Goal: Task Accomplishment & Management: Complete application form

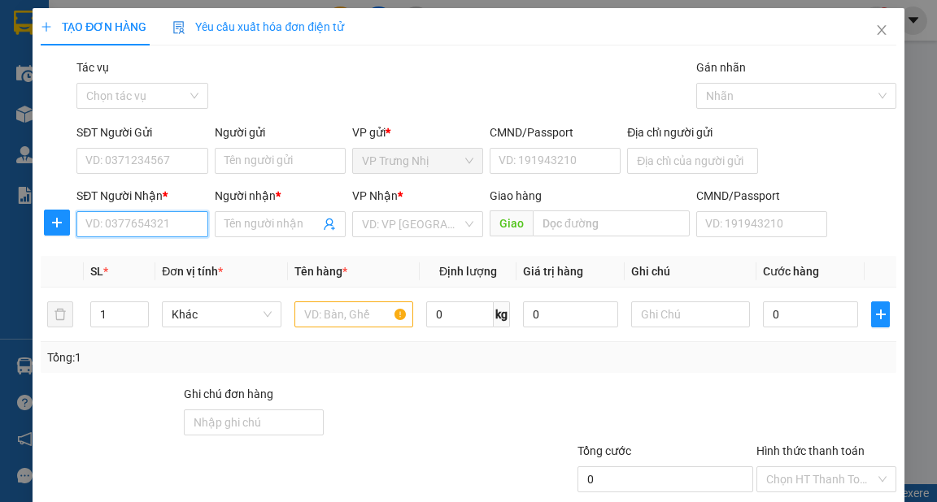
click at [150, 227] on input "SĐT Người Nhận *" at bounding box center [141, 224] width 131 height 26
type input "0797268749"
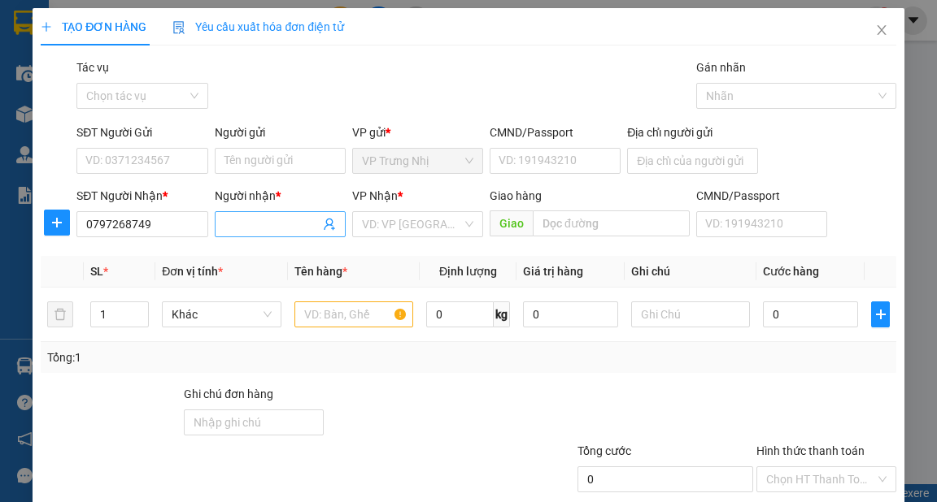
click at [245, 225] on input "Người nhận *" at bounding box center [271, 224] width 95 height 18
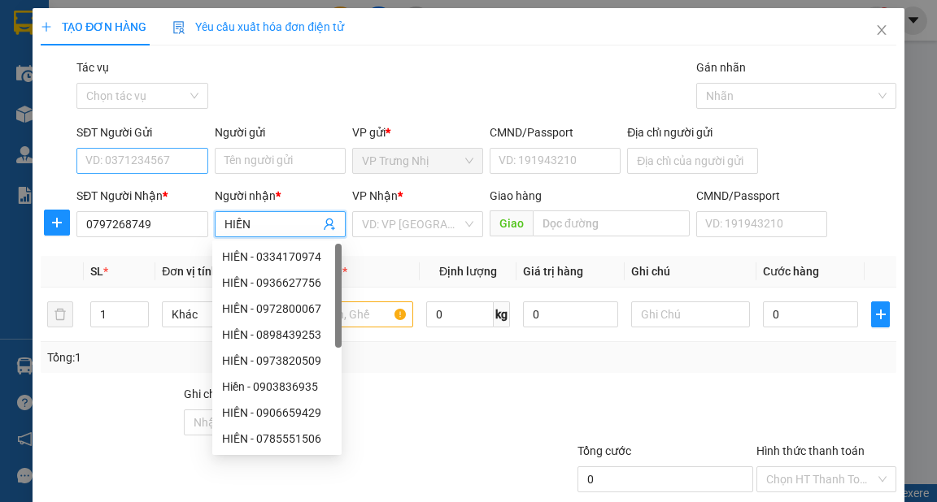
type input "HIỀN"
click at [179, 163] on input "SĐT Người Gửi" at bounding box center [141, 161] width 131 height 26
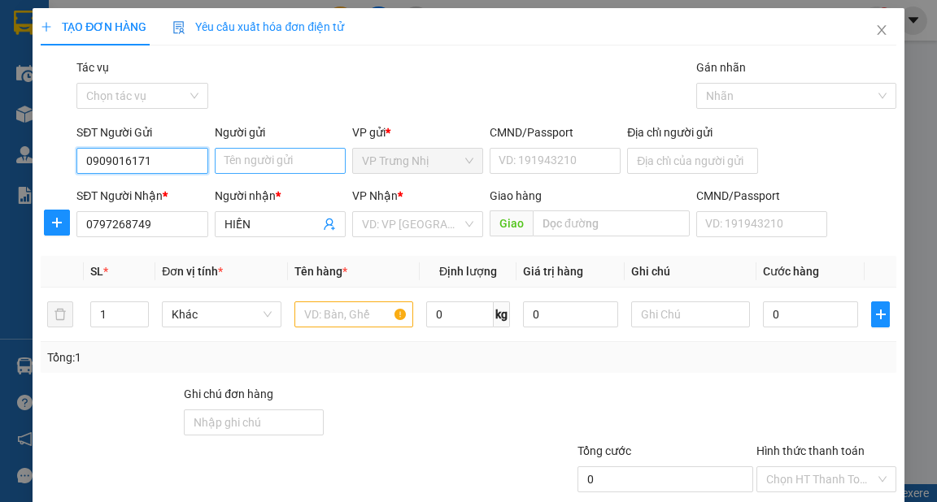
type input "0909016171"
click at [258, 156] on input "Người gửi" at bounding box center [280, 161] width 131 height 26
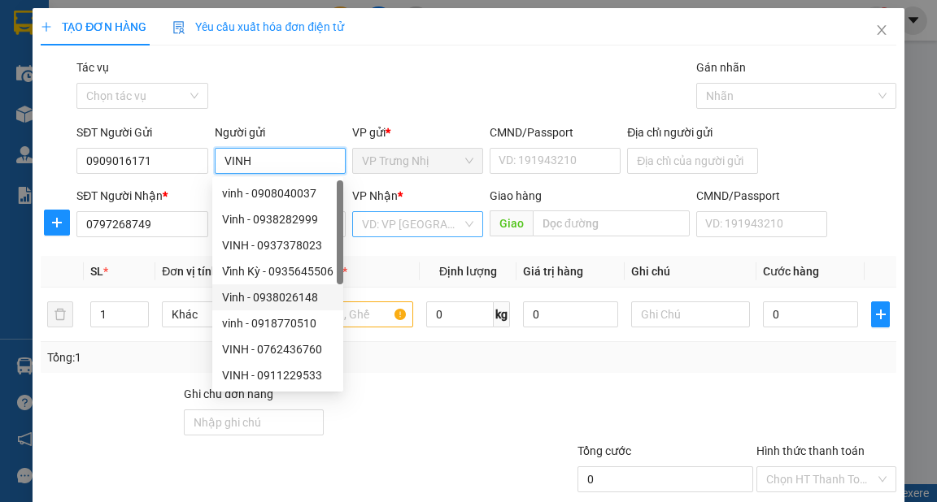
type input "VINH"
click at [388, 234] on input "search" at bounding box center [412, 224] width 100 height 24
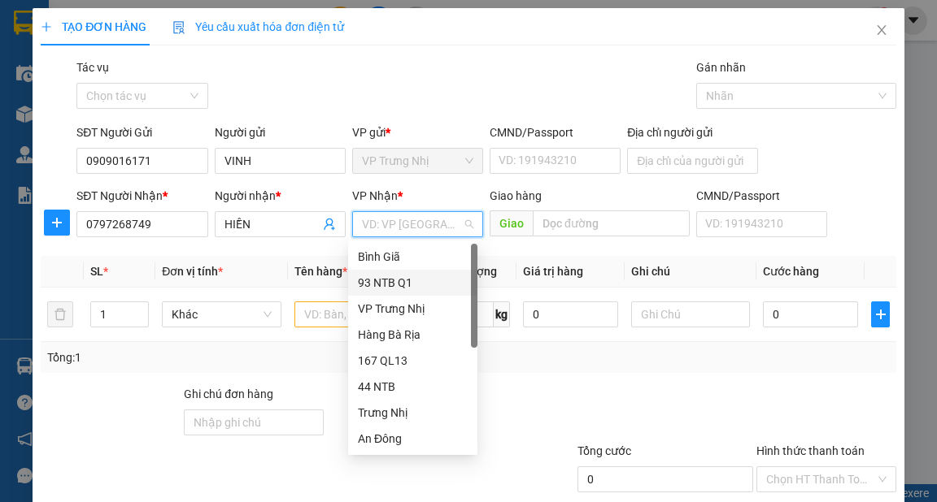
drag, startPoint x: 403, startPoint y: 276, endPoint x: 392, endPoint y: 285, distance: 14.0
click at [403, 276] on div "93 NTB Q1" at bounding box center [413, 283] width 110 height 18
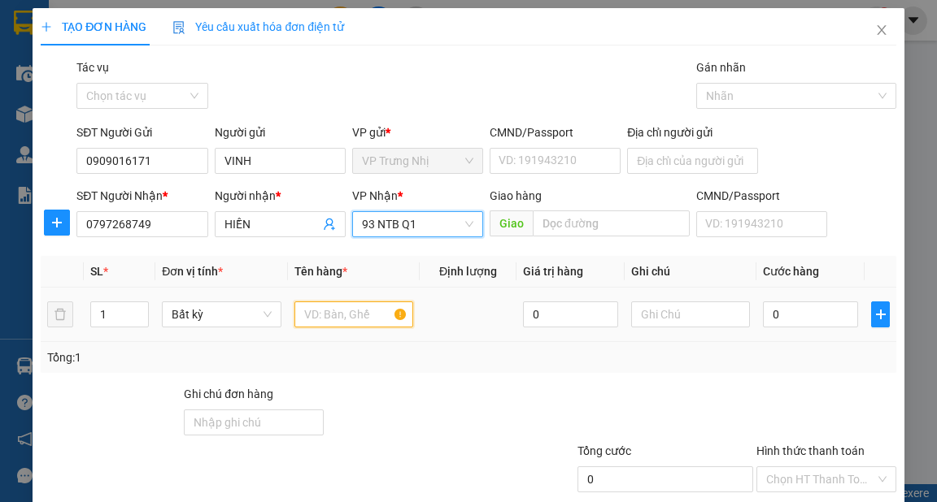
click at [332, 312] on input "text" at bounding box center [354, 315] width 120 height 26
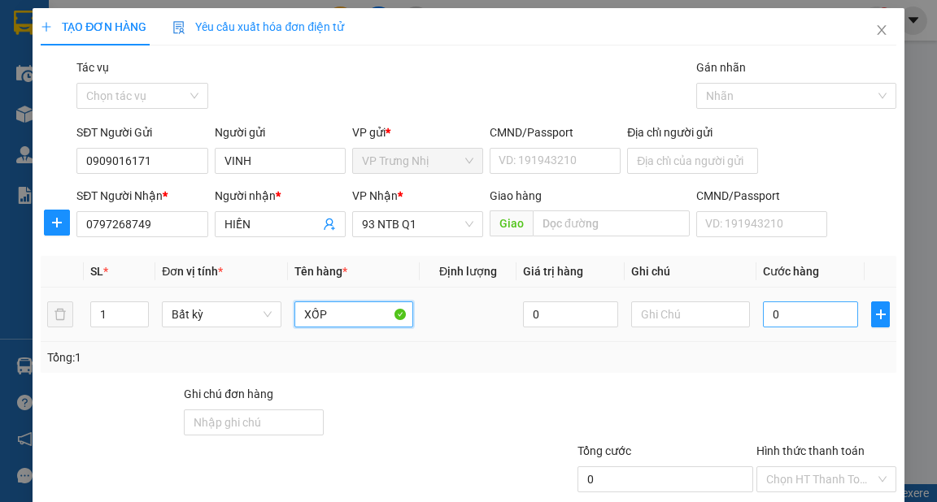
type input "XỐP"
click at [816, 315] on input "0" at bounding box center [810, 315] width 95 height 26
type input "3"
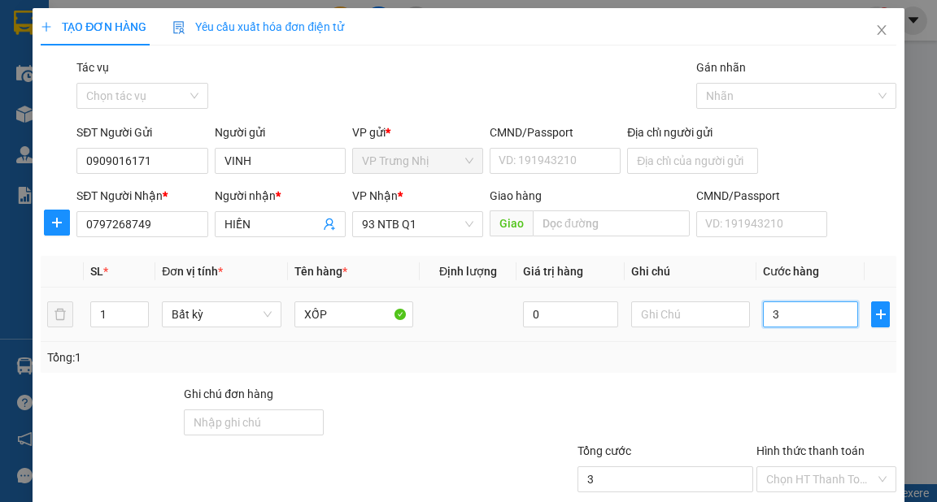
type input "30"
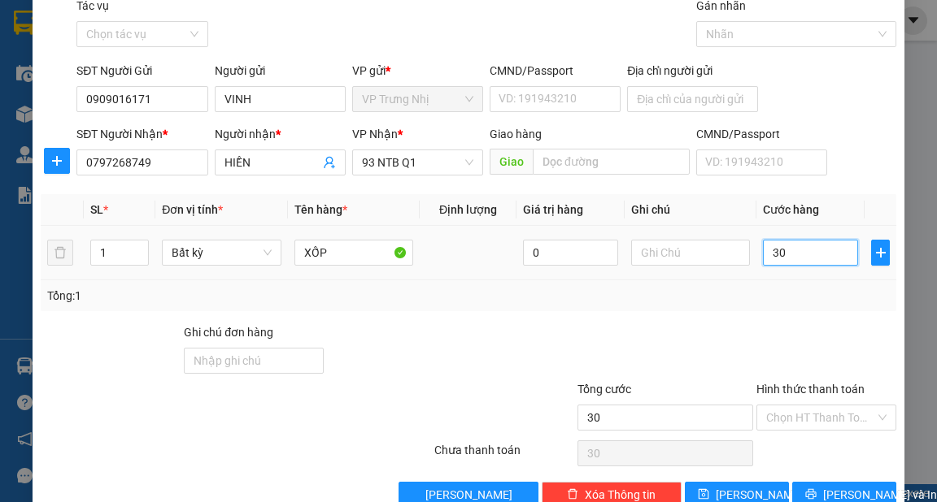
scroll to position [98, 0]
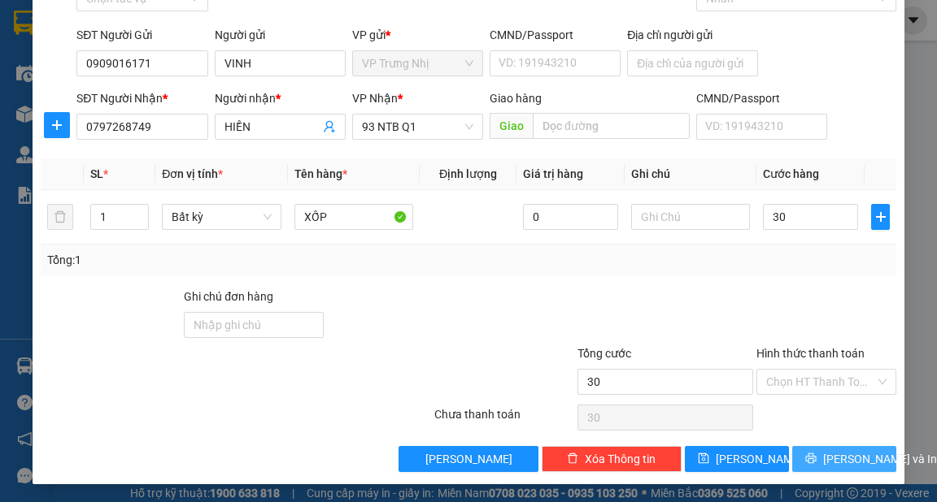
click at [840, 452] on span "[PERSON_NAME] và In" at bounding box center [880, 459] width 114 height 18
type input "30.000"
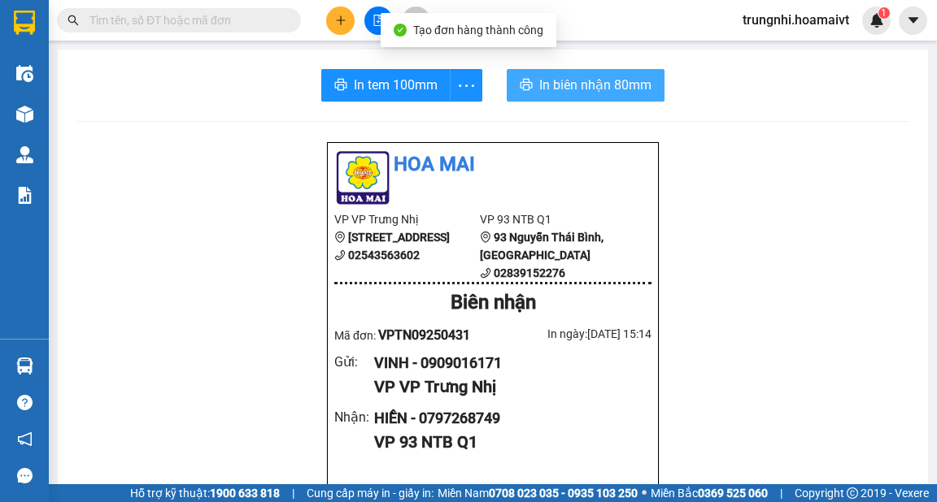
click at [576, 93] on span "In biên nhận 80mm" at bounding box center [595, 85] width 112 height 20
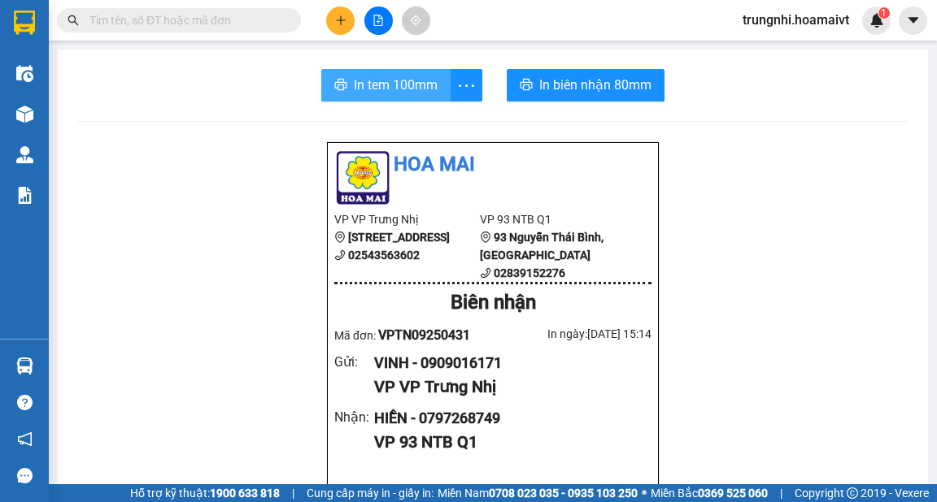
click at [363, 88] on span "In tem 100mm" at bounding box center [396, 85] width 84 height 20
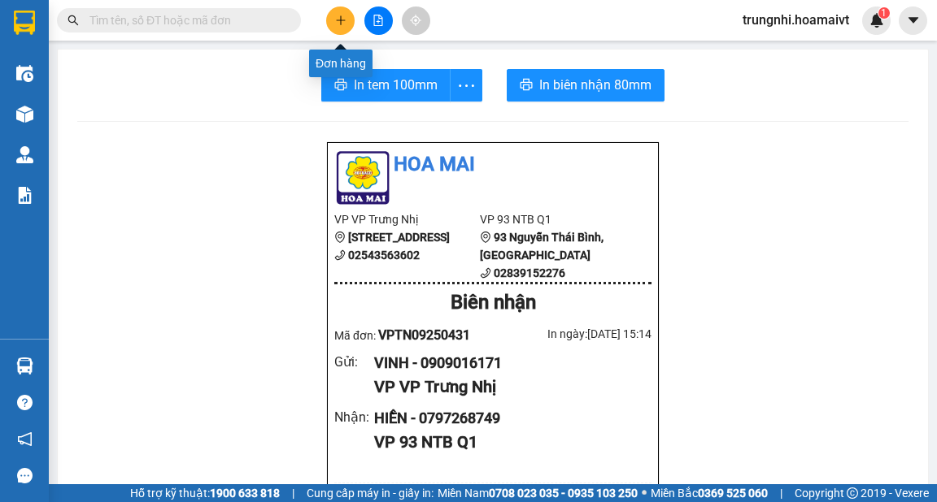
click at [339, 20] on icon "plus" at bounding box center [340, 20] width 11 height 11
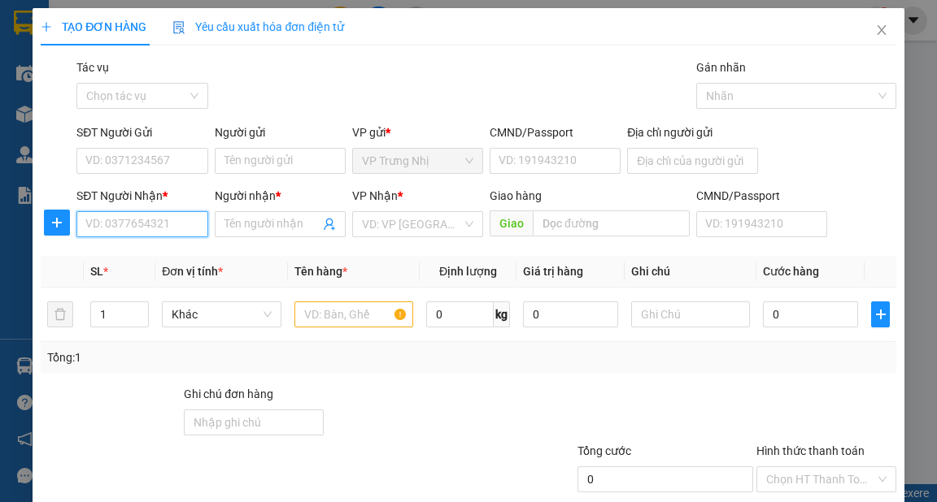
click at [150, 220] on input "SĐT Người Nhận *" at bounding box center [141, 224] width 131 height 26
type input "0899520589"
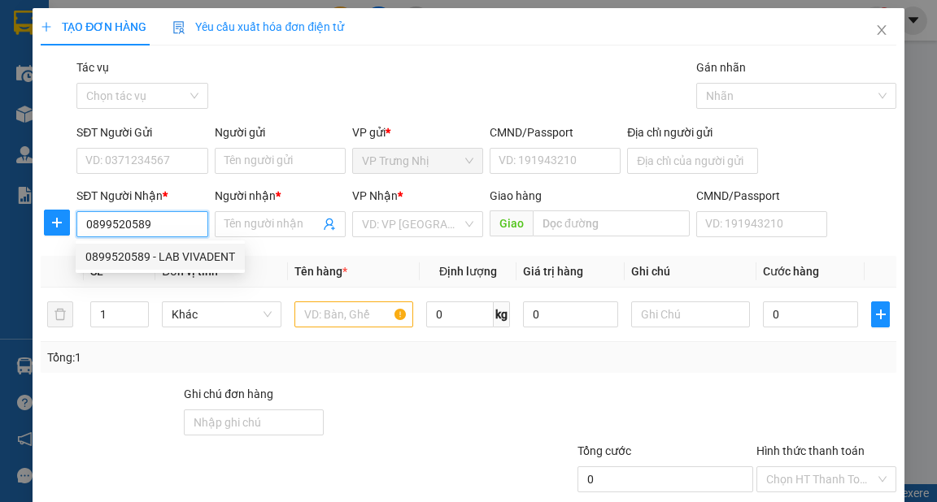
click at [212, 257] on div "0899520589 - LAB VIVADENT" at bounding box center [160, 257] width 150 height 18
type input "LAB VIVADENT"
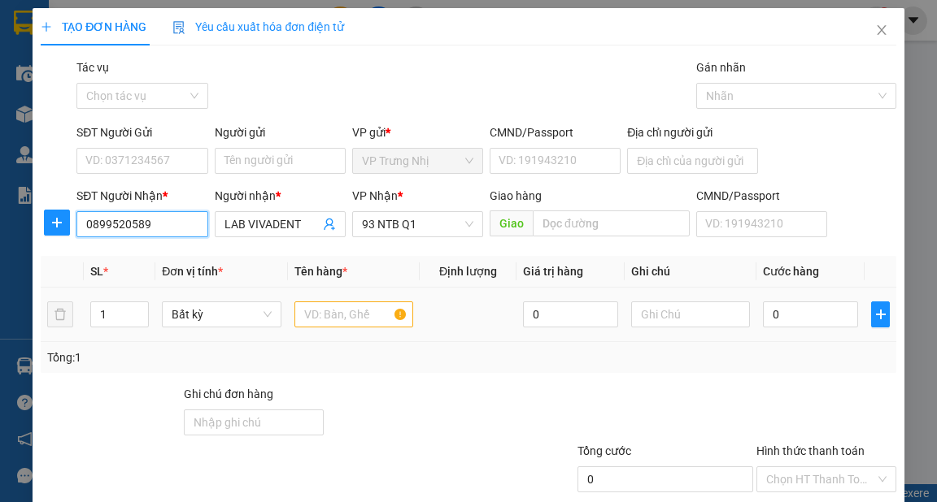
type input "0899520589"
click at [359, 311] on input "text" at bounding box center [354, 315] width 120 height 26
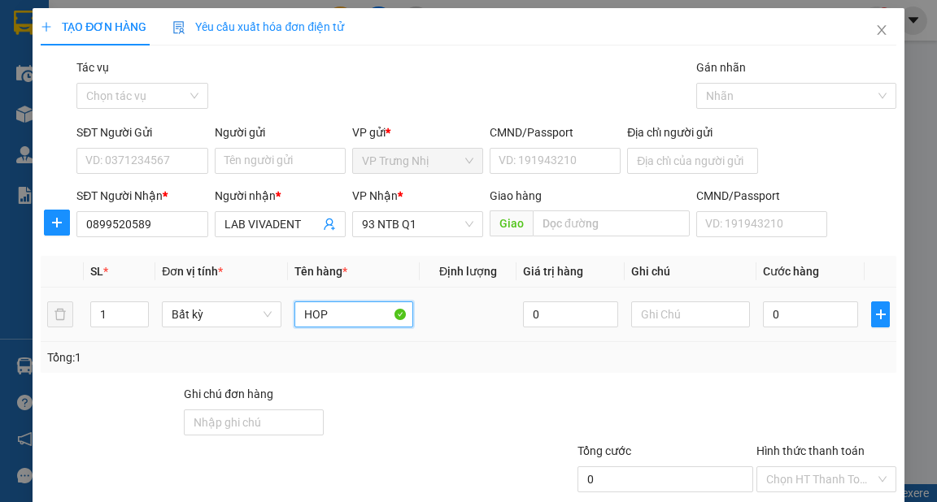
type input "HOP"
type input "3"
type input "30"
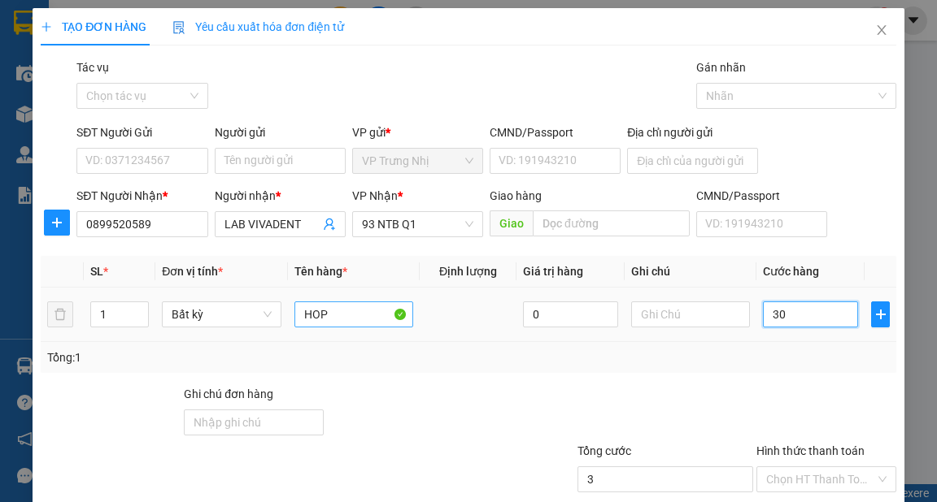
type input "30"
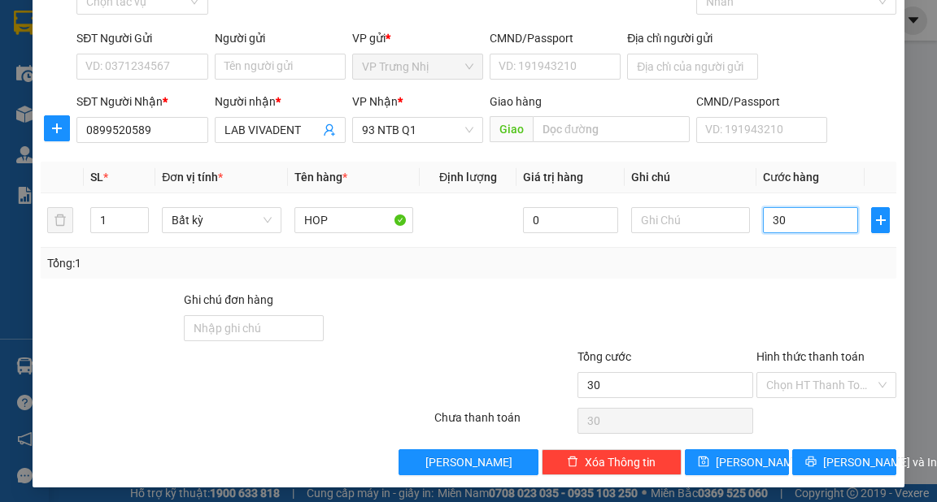
scroll to position [98, 0]
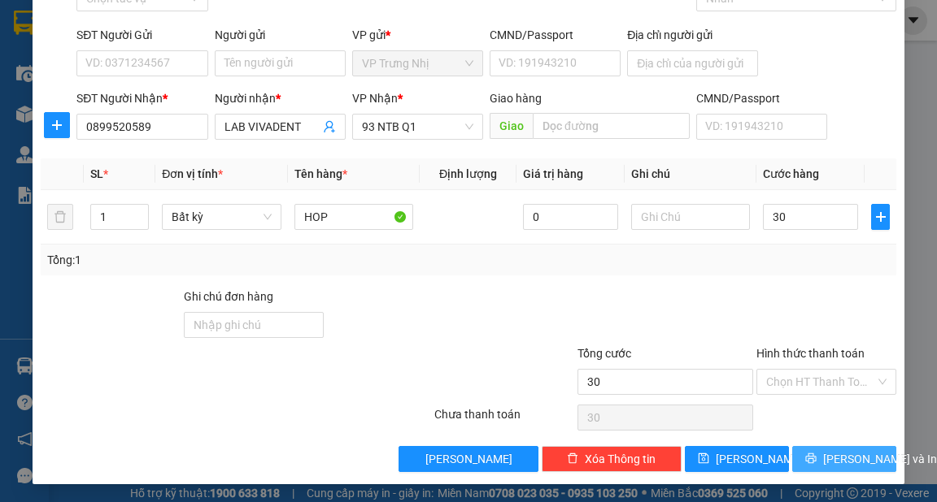
type input "30.000"
click at [840, 459] on span "[PERSON_NAME] và In" at bounding box center [880, 459] width 114 height 18
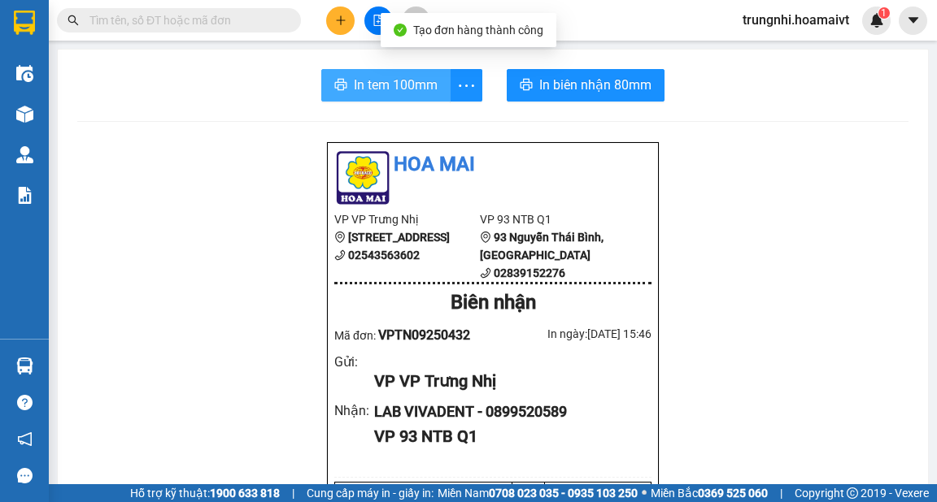
click at [389, 79] on span "In tem 100mm" at bounding box center [396, 85] width 84 height 20
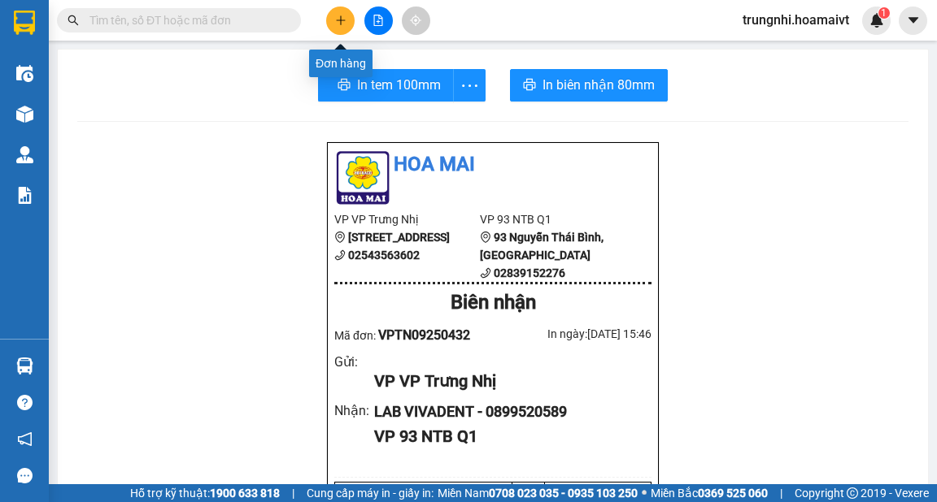
click at [341, 19] on icon "plus" at bounding box center [340, 20] width 11 height 11
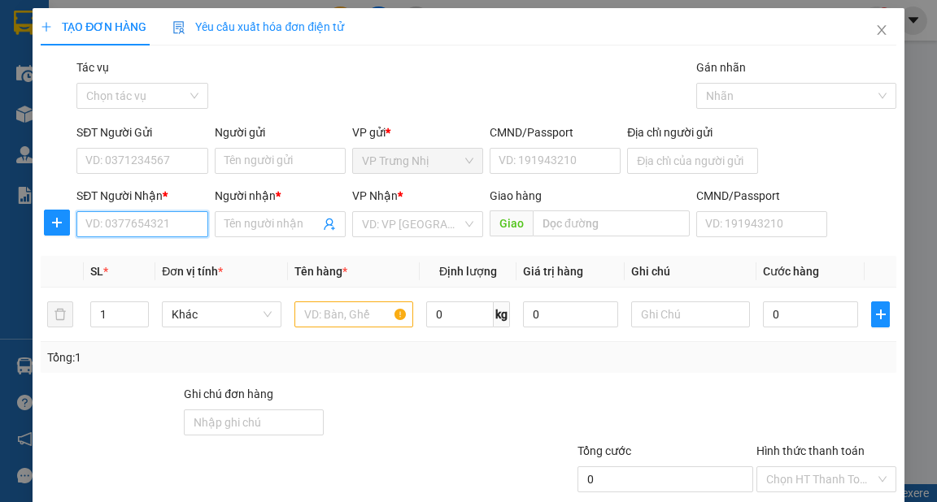
click at [155, 221] on input "SĐT Người Nhận *" at bounding box center [141, 224] width 131 height 26
type input "0917020869"
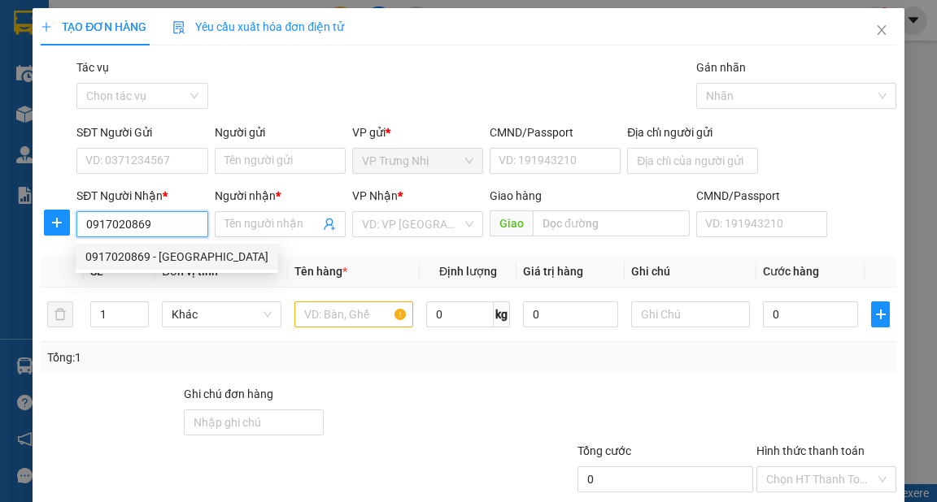
drag, startPoint x: 179, startPoint y: 263, endPoint x: 285, endPoint y: 285, distance: 107.9
click at [182, 263] on div "0917020869 - [GEOGRAPHIC_DATA]" at bounding box center [176, 257] width 183 height 18
type input "Việt Tiên"
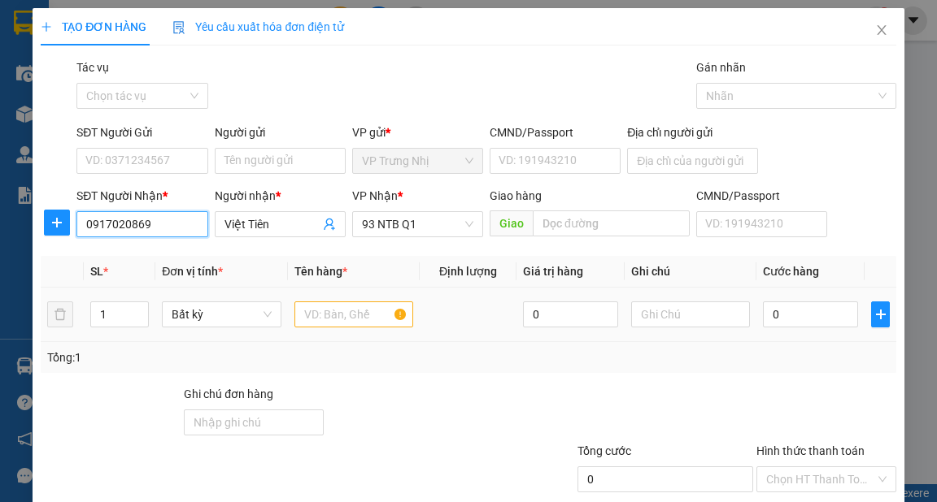
type input "0917020869"
drag, startPoint x: 345, startPoint y: 318, endPoint x: 345, endPoint y: 306, distance: 11.4
click at [345, 319] on input "text" at bounding box center [354, 315] width 120 height 26
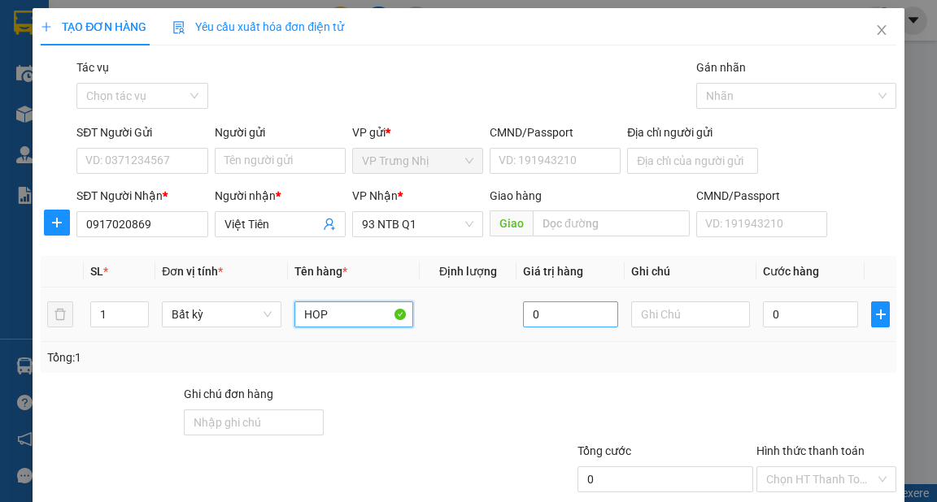
type input "HOP"
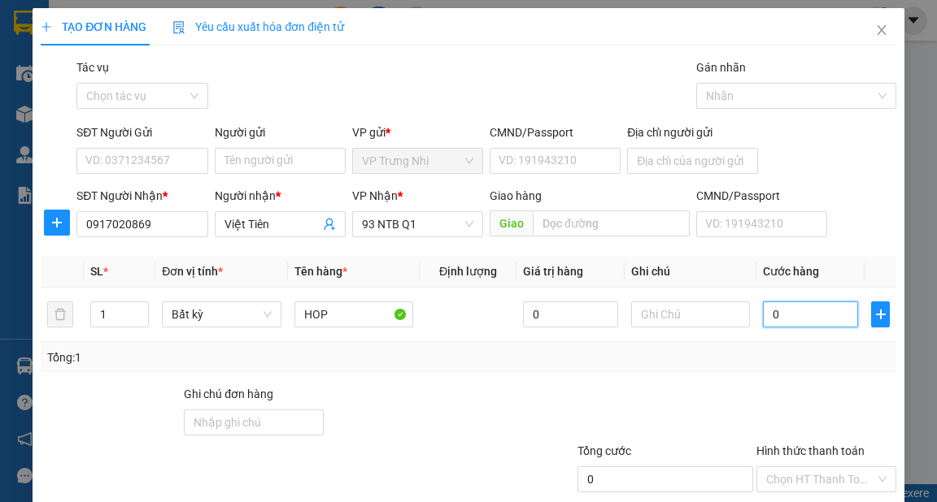
type input "3"
type input "30"
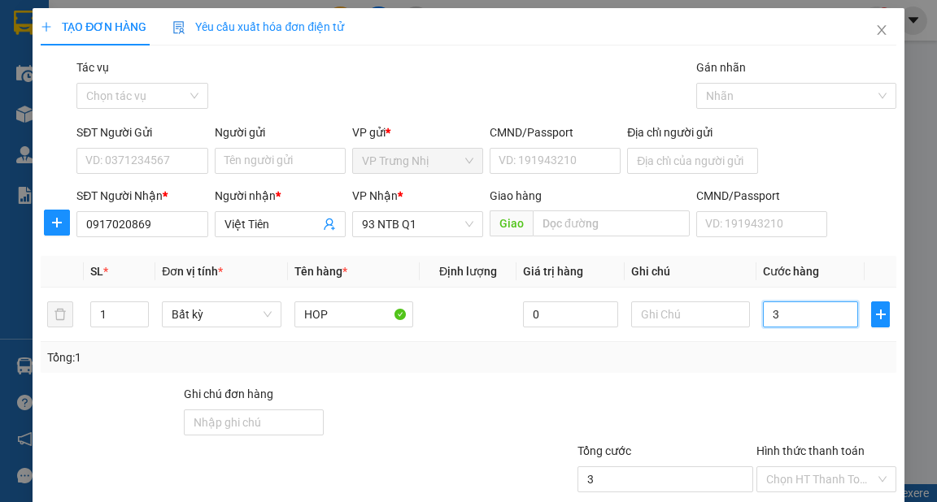
type input "30"
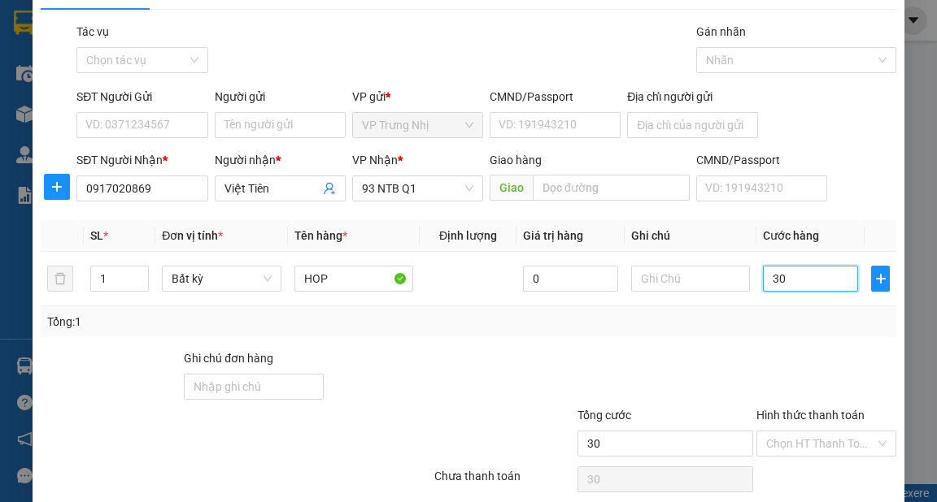
scroll to position [98, 0]
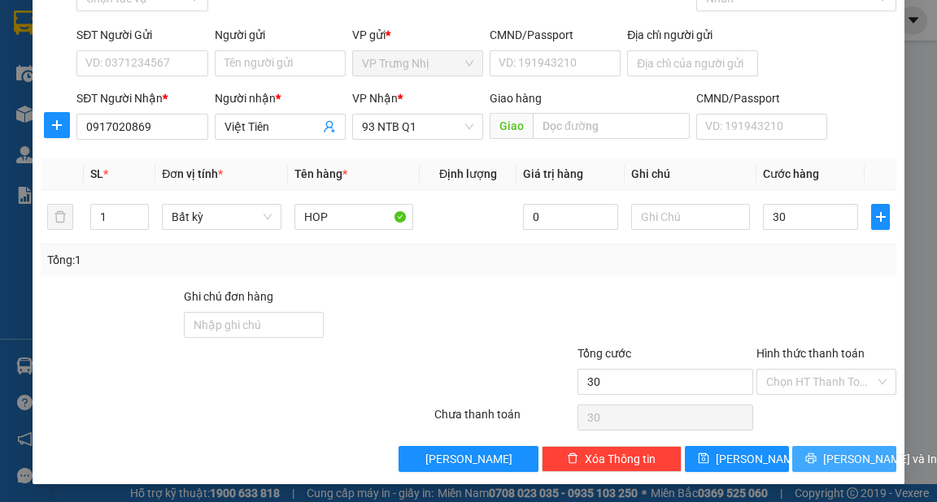
type input "30.000"
drag, startPoint x: 847, startPoint y: 458, endPoint x: 936, endPoint y: 476, distance: 90.4
click at [854, 458] on span "[PERSON_NAME] và In" at bounding box center [880, 459] width 114 height 18
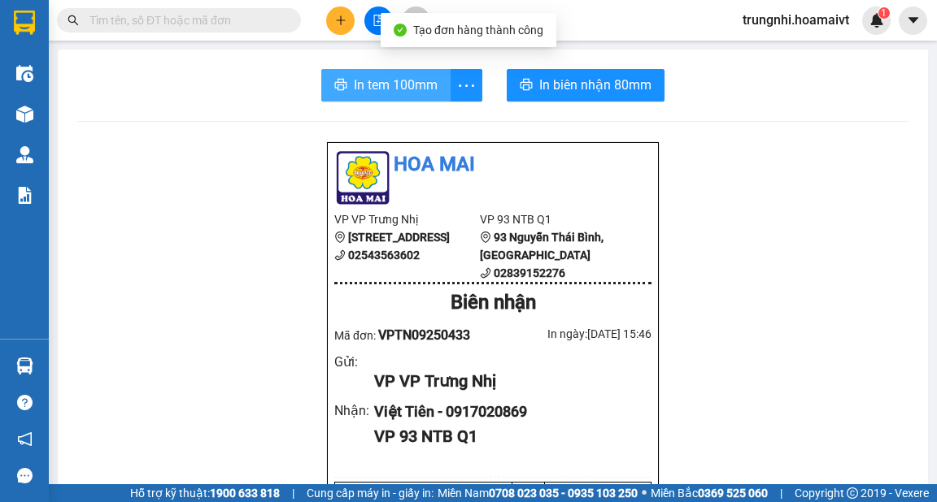
click at [403, 88] on span "In tem 100mm" at bounding box center [396, 85] width 84 height 20
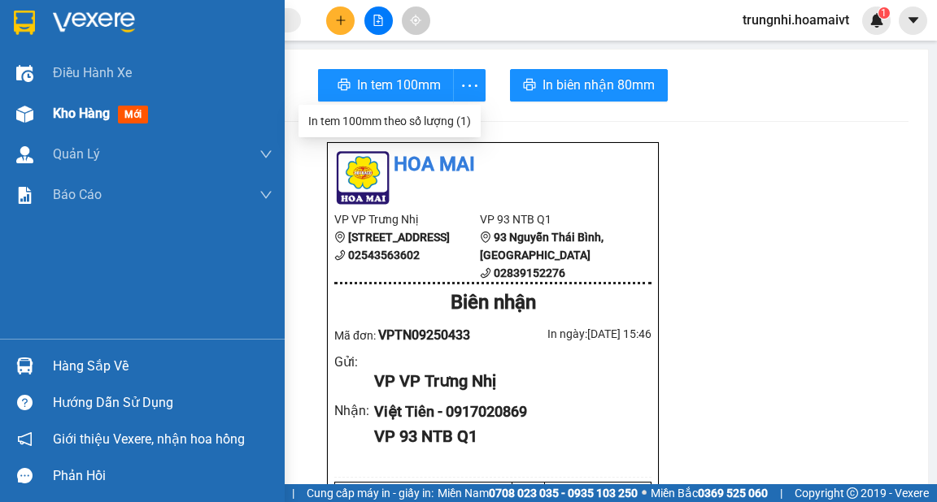
click at [87, 113] on span "Kho hàng" at bounding box center [81, 113] width 57 height 15
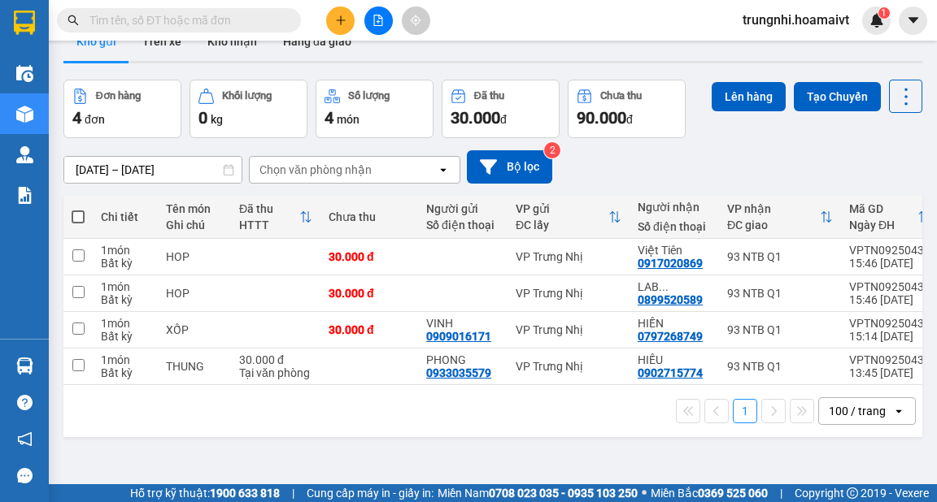
scroll to position [65, 0]
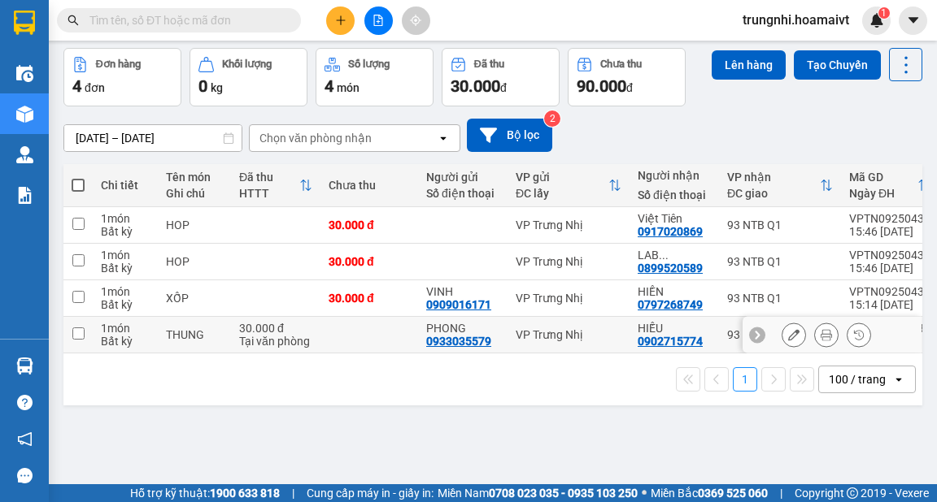
click at [76, 332] on input "checkbox" at bounding box center [78, 334] width 12 height 12
checkbox input "true"
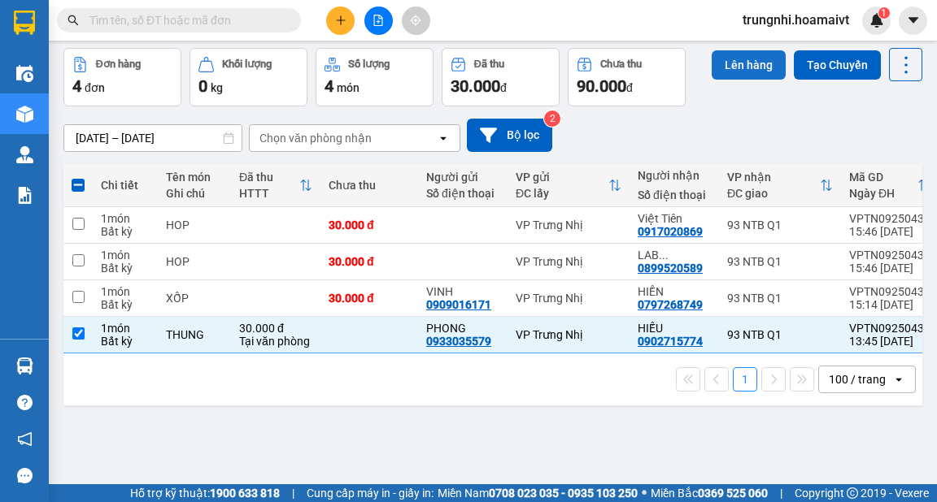
click at [741, 65] on button "Lên hàng" at bounding box center [748, 64] width 74 height 29
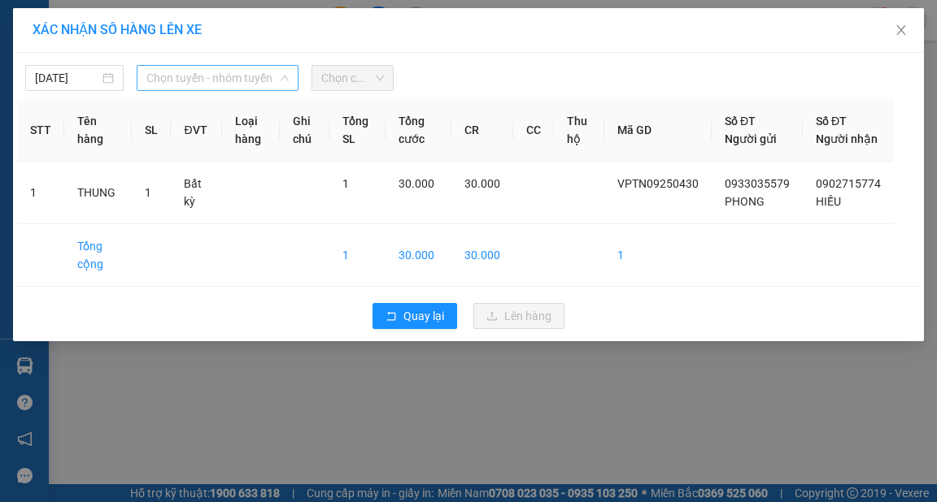
click at [198, 77] on span "Chọn tuyến - nhóm tuyến" at bounding box center [217, 78] width 142 height 24
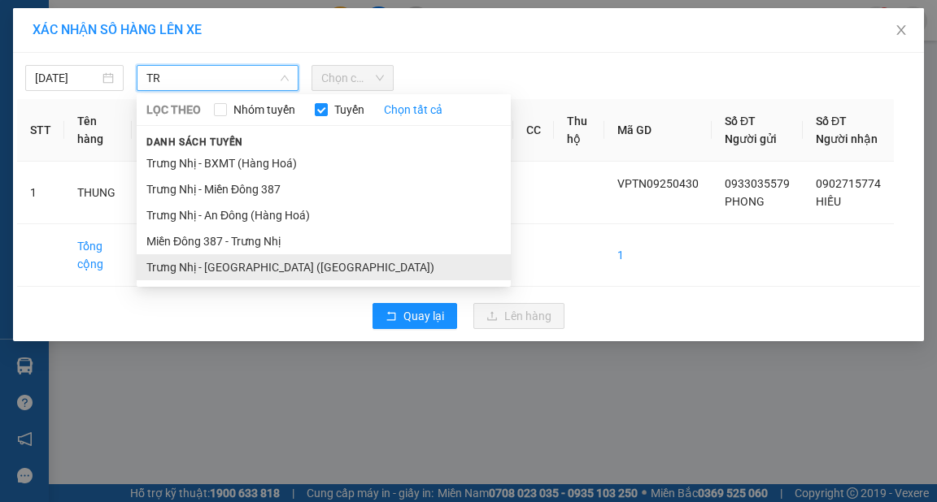
type input "TR"
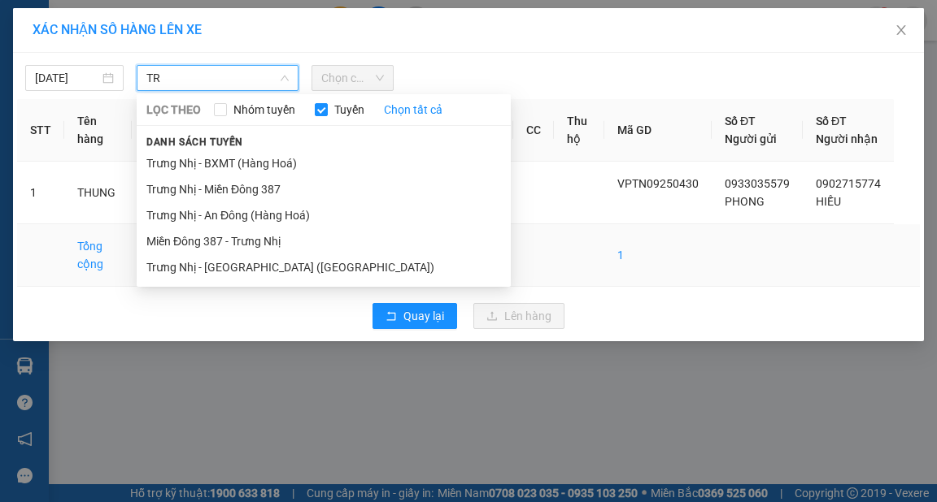
drag, startPoint x: 251, startPoint y: 268, endPoint x: 259, endPoint y: 254, distance: 15.6
click at [251, 269] on li "Trưng Nhị - [GEOGRAPHIC_DATA] ([GEOGRAPHIC_DATA])" at bounding box center [324, 267] width 374 height 26
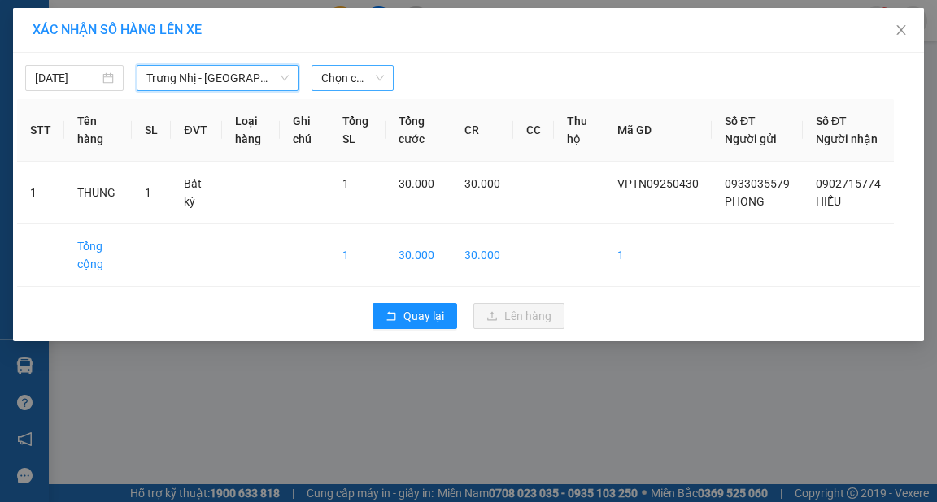
click at [342, 80] on span "Chọn chuyến" at bounding box center [352, 78] width 63 height 24
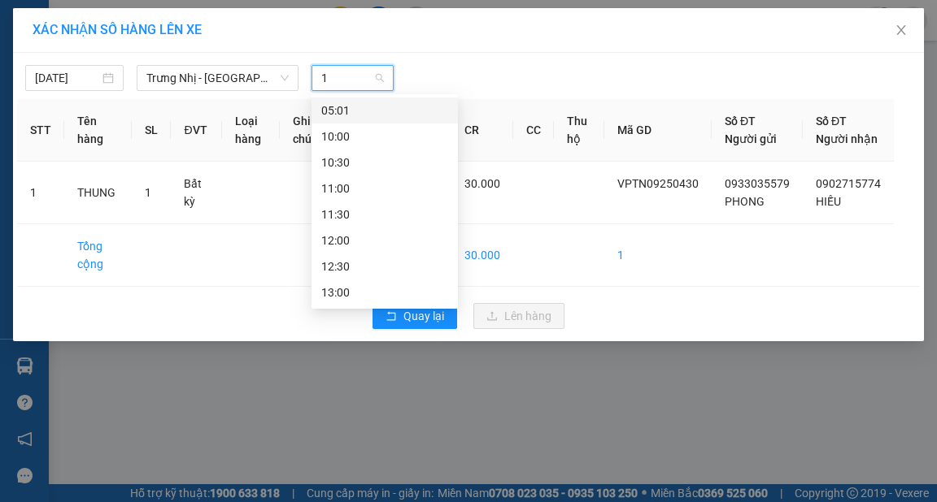
type input "14"
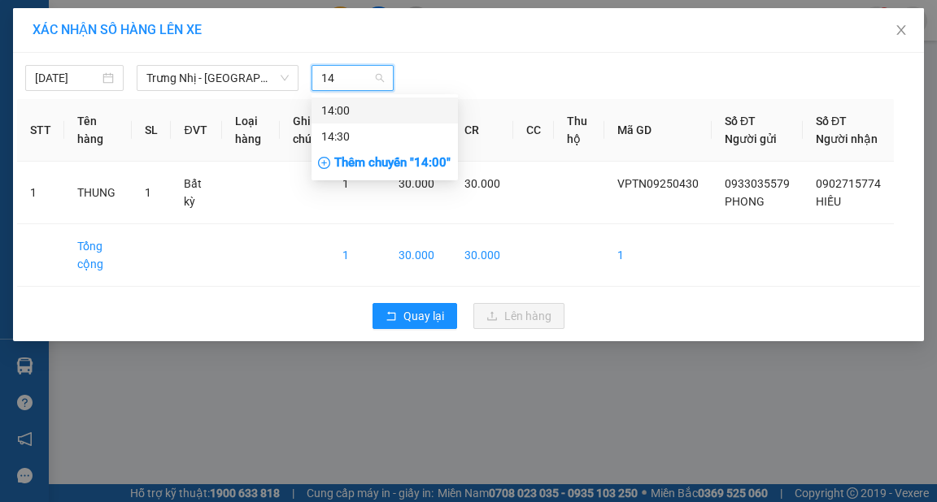
click at [415, 106] on div "14:00" at bounding box center [384, 111] width 127 height 18
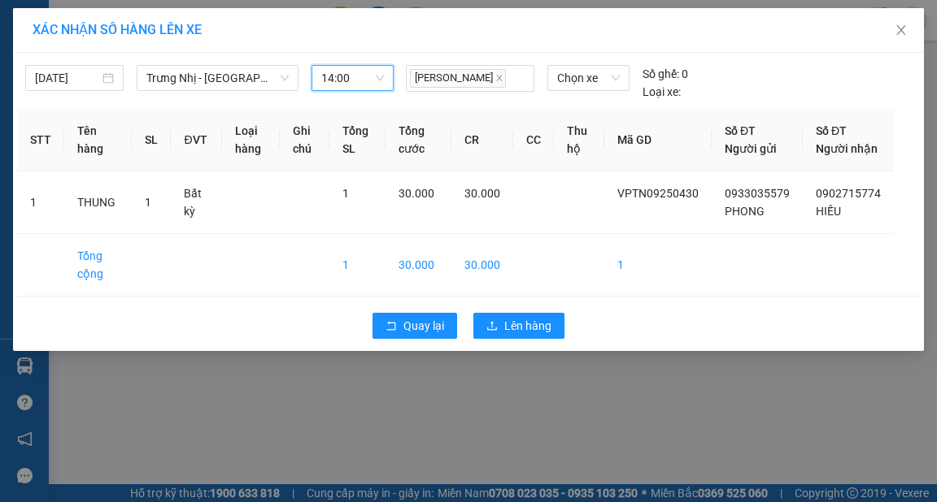
click at [381, 78] on div "14:00" at bounding box center [352, 78] width 82 height 26
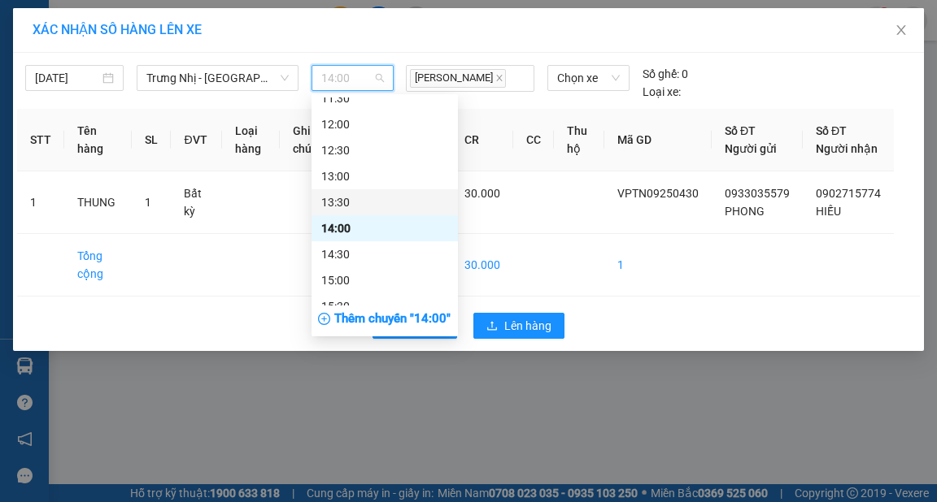
scroll to position [377, 0]
click at [349, 254] on div "14:30" at bounding box center [384, 254] width 127 height 18
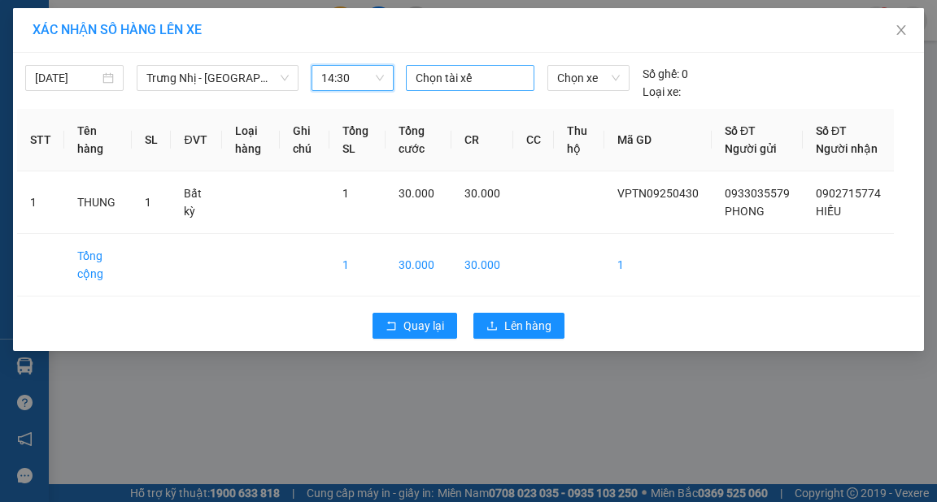
click at [510, 75] on div at bounding box center [470, 78] width 120 height 20
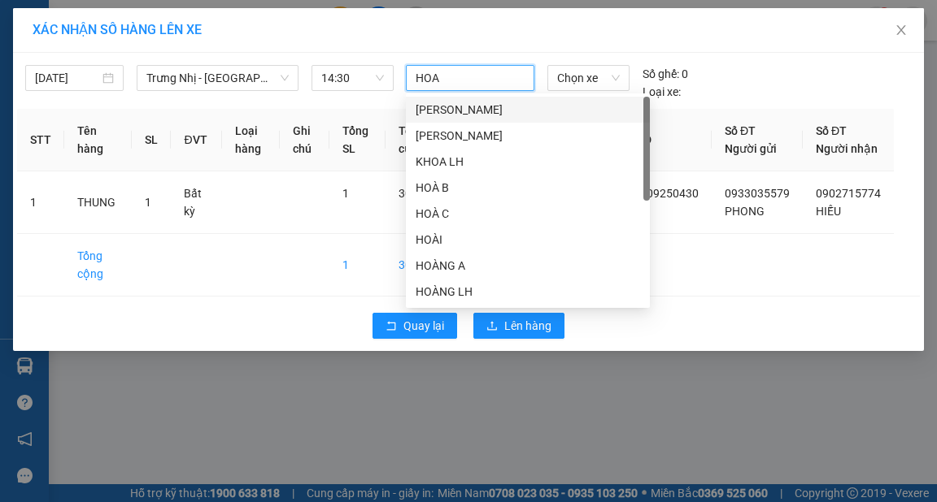
type input "HOAN"
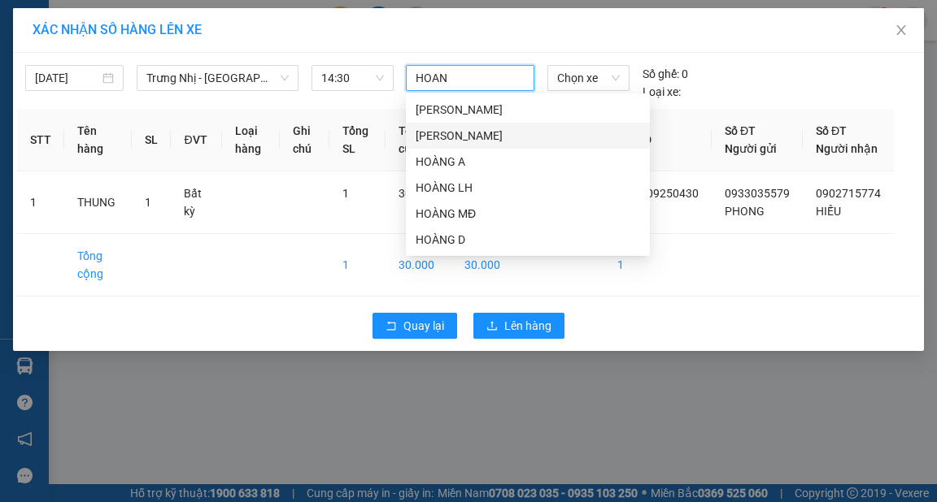
click at [462, 133] on div "[PERSON_NAME]" at bounding box center [527, 136] width 224 height 18
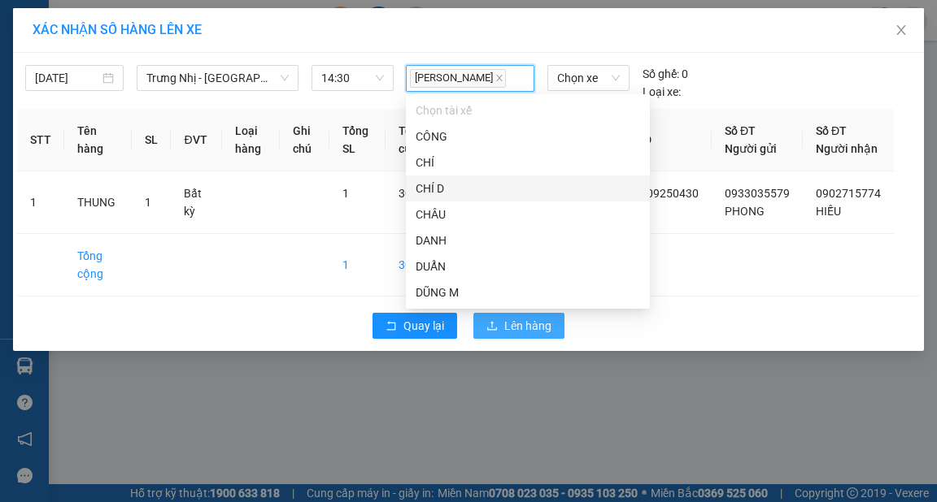
drag, startPoint x: 532, startPoint y: 345, endPoint x: 533, endPoint y: 358, distance: 13.1
click at [533, 335] on span "Lên hàng" at bounding box center [527, 326] width 47 height 18
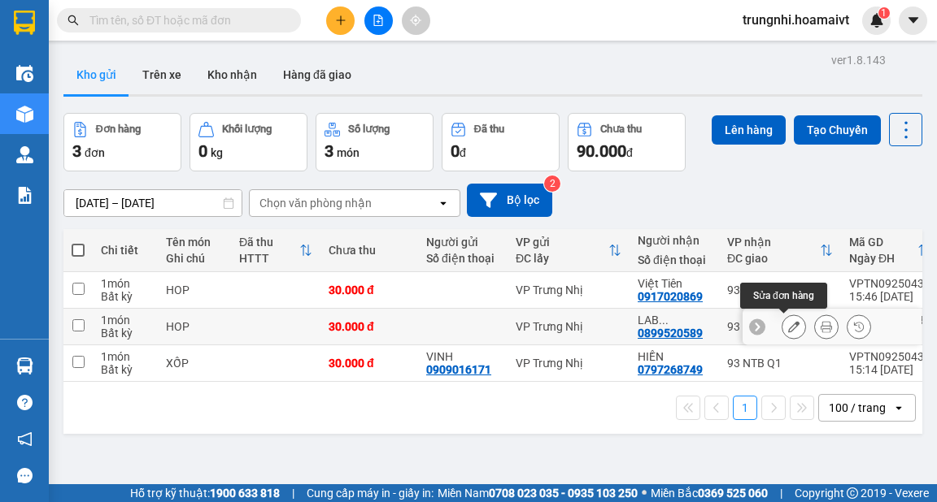
click at [788, 322] on icon at bounding box center [793, 326] width 11 height 11
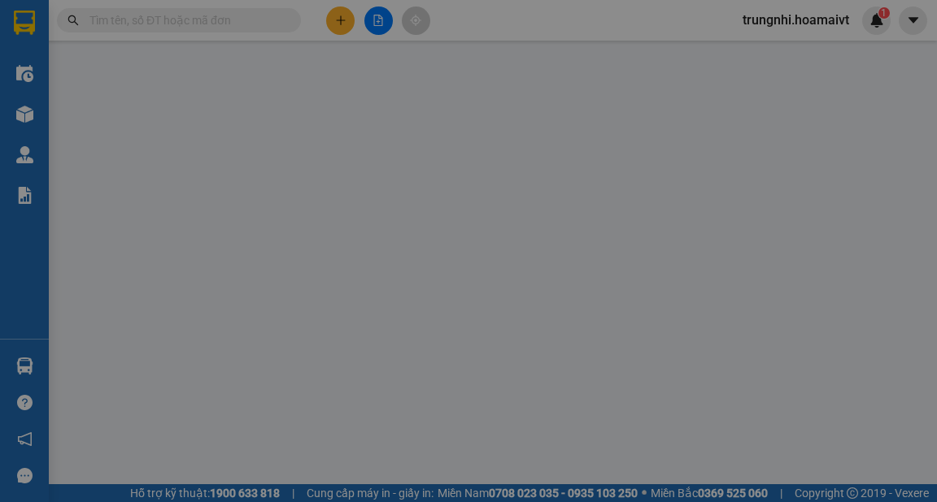
type input "0899520589"
type input "LAB VIVADENT"
type input "30.000"
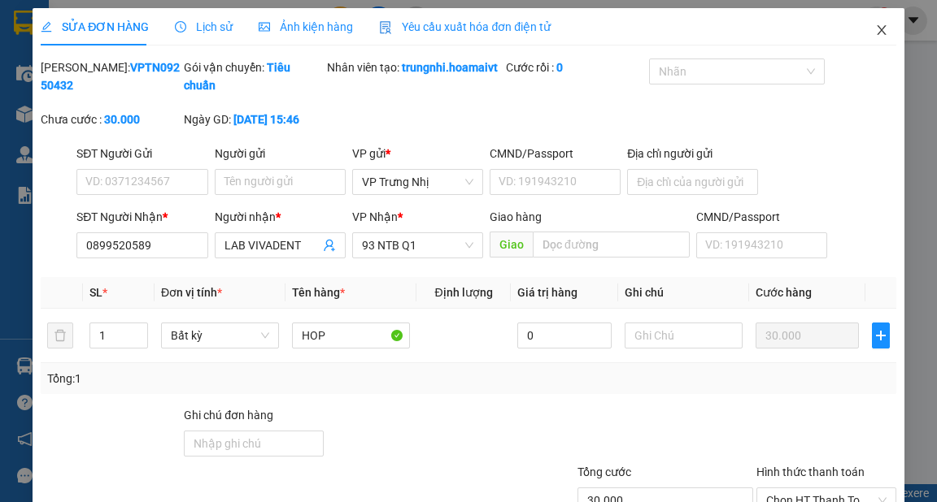
click at [875, 29] on icon "close" at bounding box center [881, 30] width 13 height 13
